Goal: Task Accomplishment & Management: Manage account settings

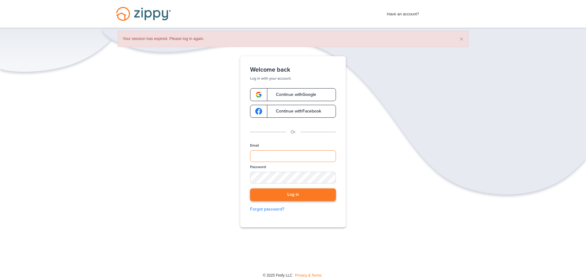
type input "**********"
click at [294, 195] on button "Log in" at bounding box center [293, 195] width 86 height 13
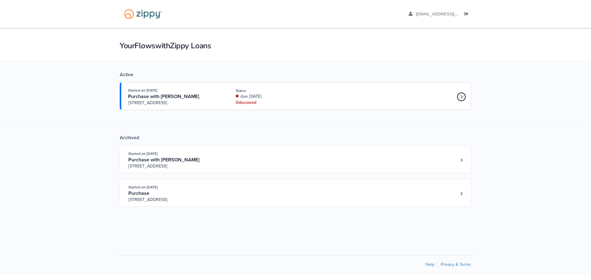
click at [461, 96] on icon "Loan number 4190800" at bounding box center [461, 96] width 2 height 3
